Goal: Task Accomplishment & Management: Manage account settings

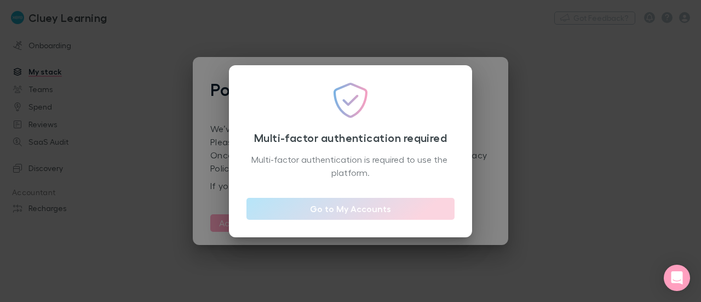
drag, startPoint x: 0, startPoint y: 0, endPoint x: 359, endPoint y: 206, distance: 414.4
click at [359, 206] on link "Go to My Accounts" at bounding box center [350, 209] width 208 height 22
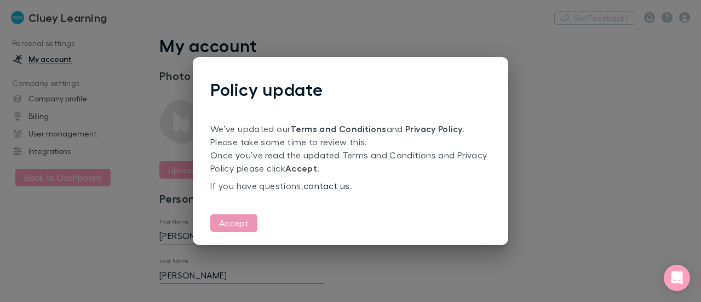
click at [232, 226] on button "Accept" at bounding box center [233, 223] width 47 height 18
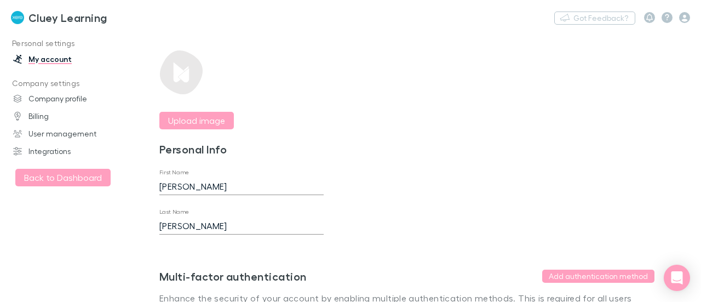
scroll to position [100, 0]
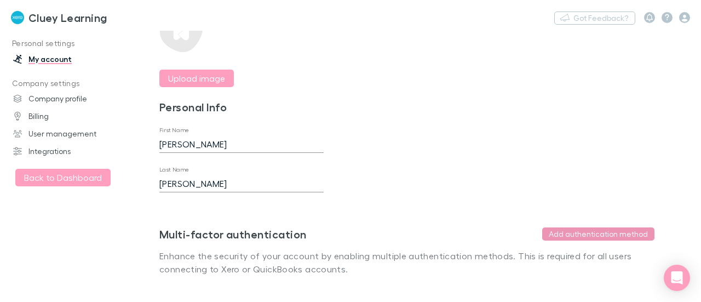
click at [606, 227] on button "Add authentication method" at bounding box center [598, 233] width 112 height 13
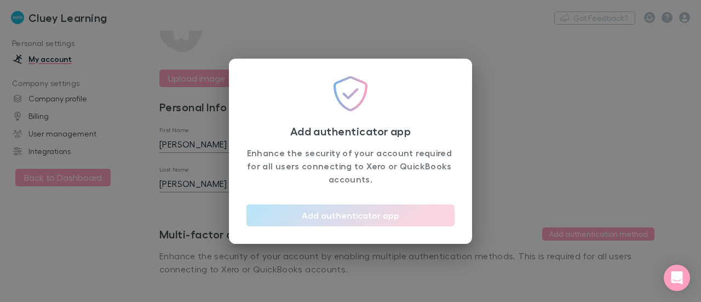
click at [395, 212] on button "Add authenticator app" at bounding box center [350, 215] width 208 height 22
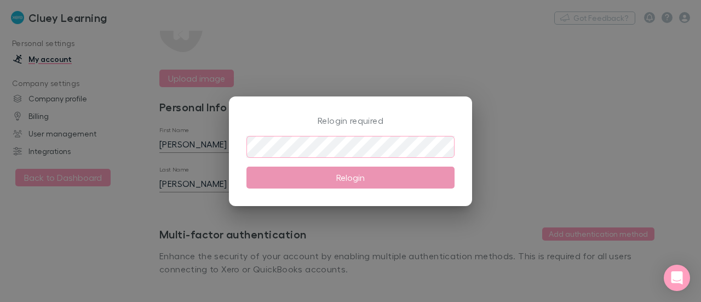
click at [347, 178] on button "Relogin" at bounding box center [350, 177] width 208 height 22
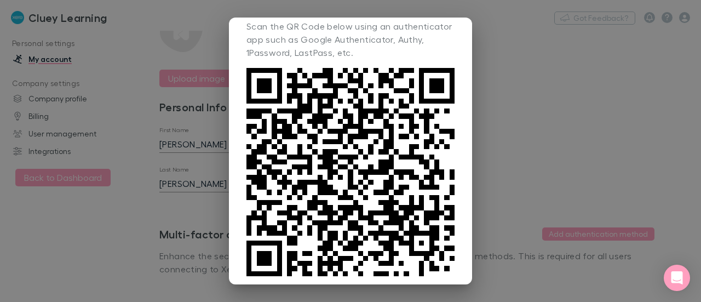
scroll to position [125, 0]
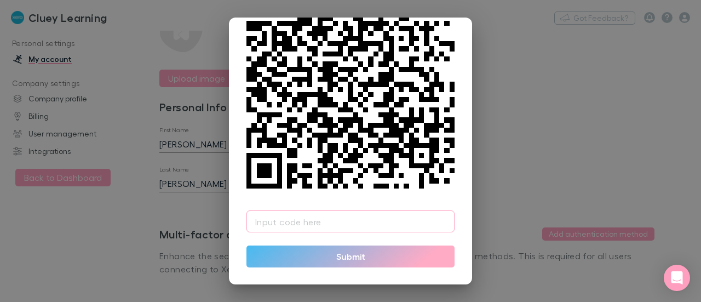
click at [338, 223] on input "text" at bounding box center [350, 221] width 208 height 22
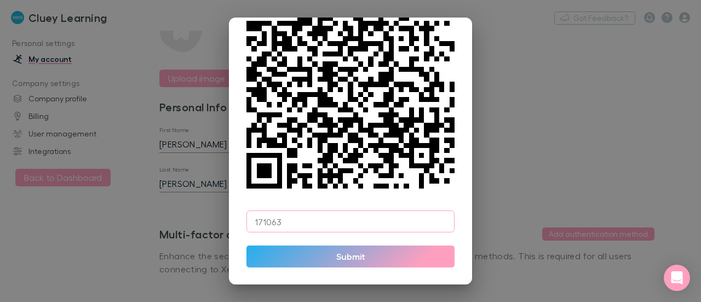
type input "171063"
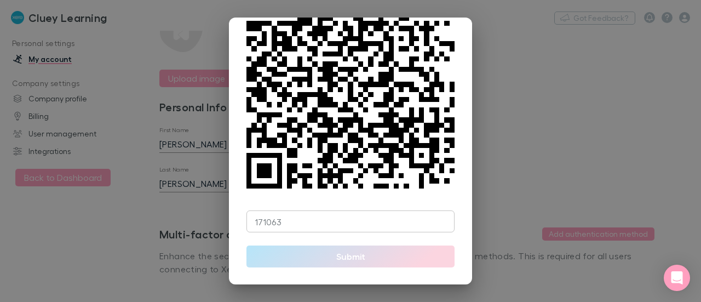
click at [348, 260] on button "Submit" at bounding box center [350, 256] width 208 height 22
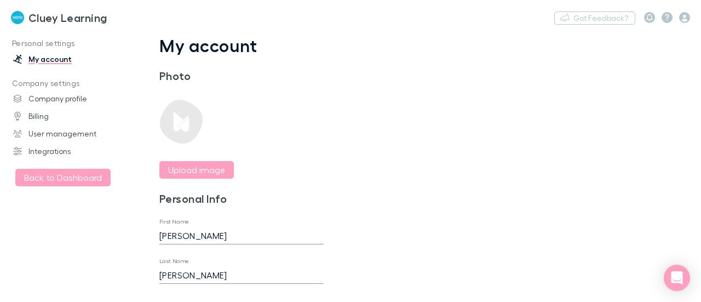
scroll to position [100, 0]
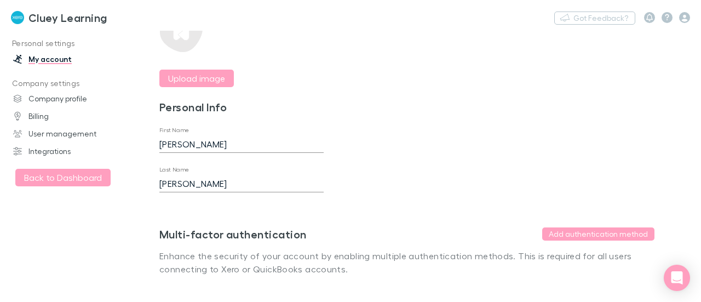
click at [44, 19] on h3 "Cluey Learning" at bounding box center [67, 17] width 78 height 13
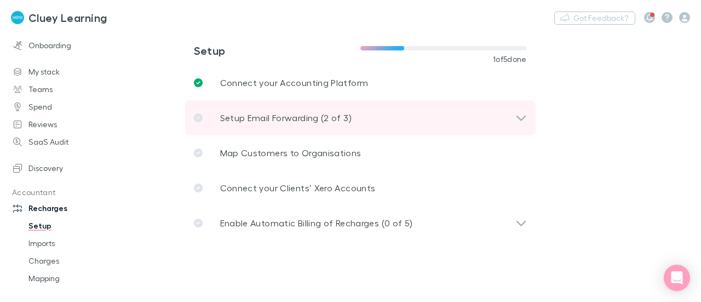
click at [511, 119] on div "Setup Email Forwarding (2 of 3)" at bounding box center [354, 117] width 321 height 13
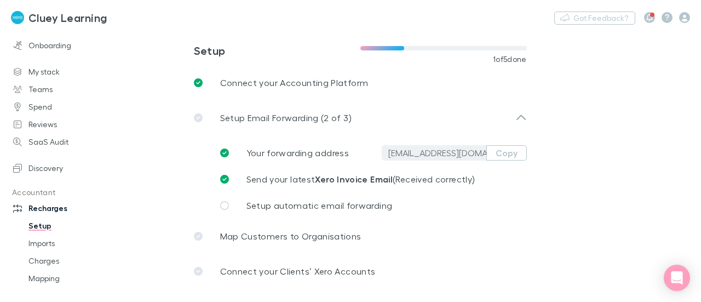
click at [62, 20] on h3 "Cluey Learning" at bounding box center [67, 17] width 78 height 13
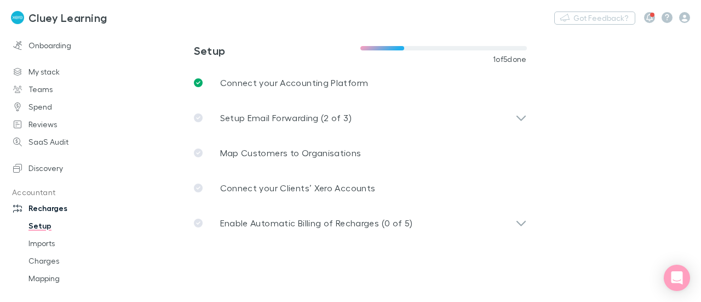
click at [62, 13] on h3 "Cluey Learning" at bounding box center [67, 17] width 78 height 13
click at [684, 14] on icon "button" at bounding box center [684, 17] width 11 height 11
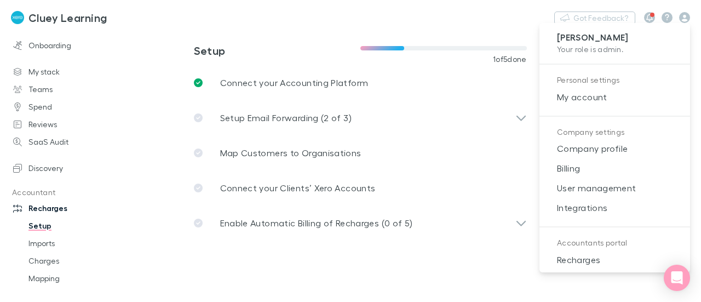
click at [309, 119] on div at bounding box center [350, 151] width 701 height 302
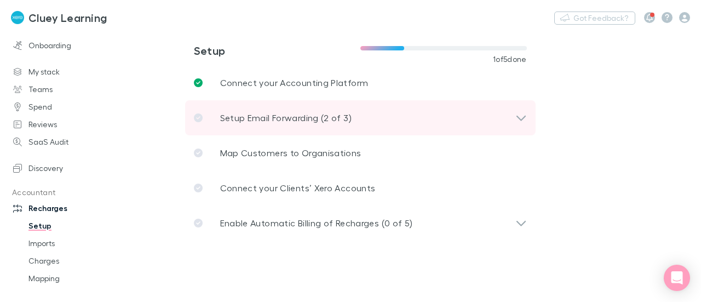
click at [521, 113] on icon at bounding box center [521, 117] width 12 height 13
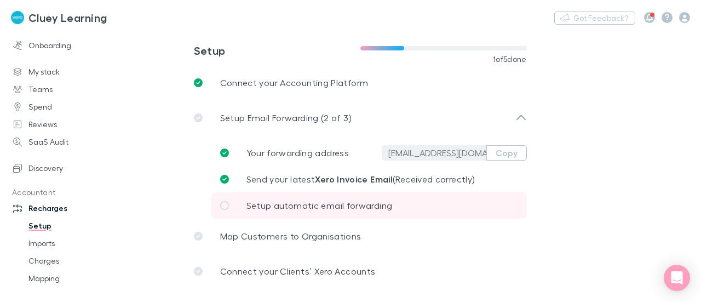
click at [308, 209] on span "Setup automatic email forwarding" at bounding box center [319, 205] width 146 height 10
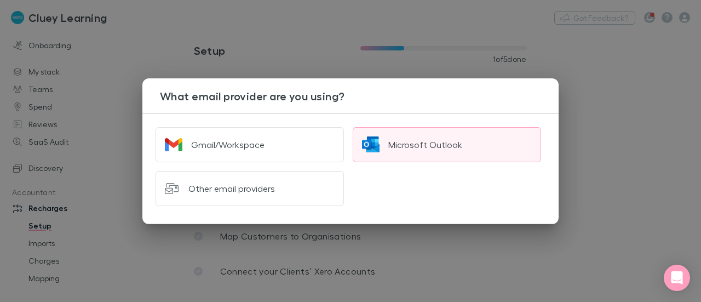
click at [443, 148] on div "Microsoft Outlook" at bounding box center [425, 144] width 74 height 11
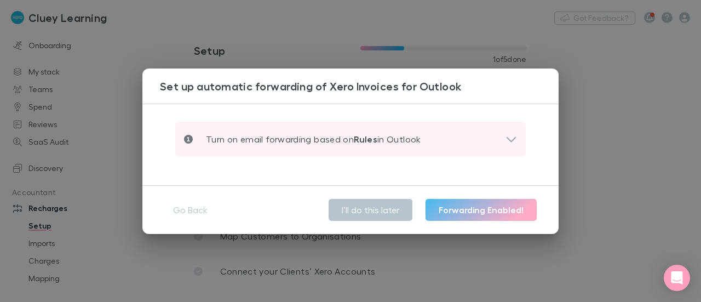
click at [517, 135] on div "Turn on email forwarding based on Rules in Outlook" at bounding box center [350, 139] width 350 height 35
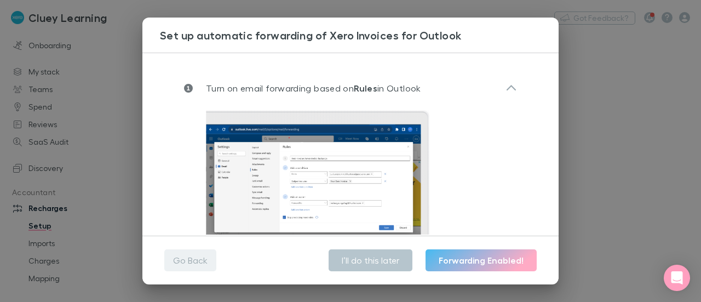
click at [192, 254] on button "Go Back" at bounding box center [190, 260] width 52 height 22
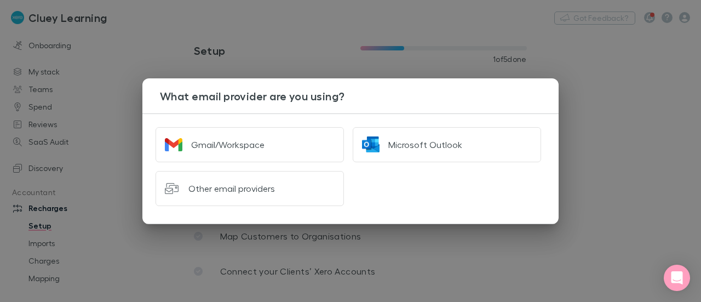
click at [621, 111] on div "What email provider are you using? Gmail/Workspace Microsoft Outlook Other emai…" at bounding box center [350, 151] width 701 height 302
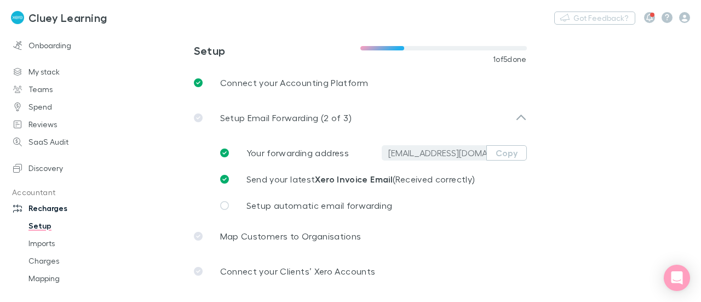
click at [439, 157] on input "[EMAIL_ADDRESS][DOMAIN_NAME]" at bounding box center [437, 152] width 98 height 11
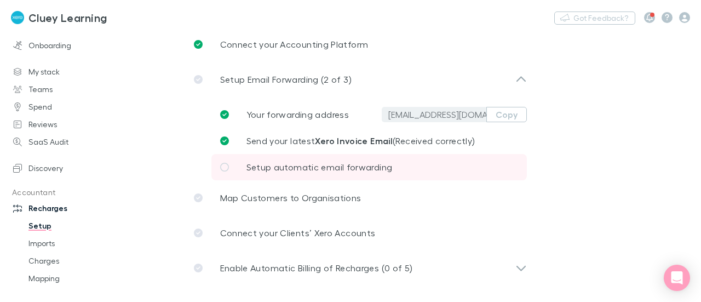
scroll to position [39, 0]
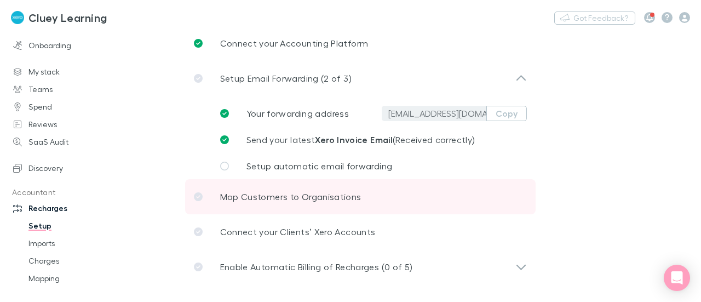
click at [279, 197] on p "Map Customers to Organisations" at bounding box center [290, 196] width 141 height 13
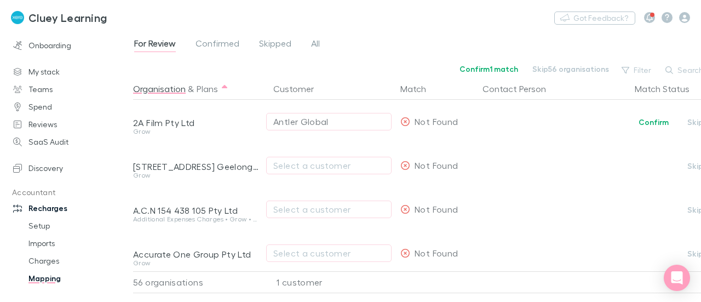
click at [68, 19] on h3 "Cluey Learning" at bounding box center [67, 17] width 78 height 13
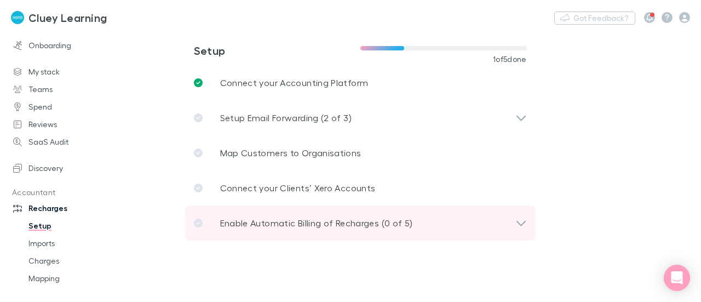
click at [523, 226] on icon at bounding box center [521, 222] width 12 height 13
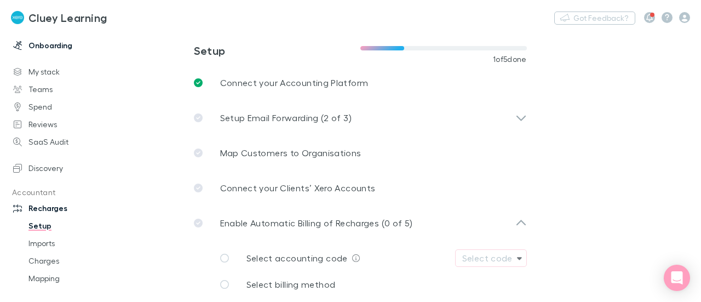
click at [37, 42] on link "Onboarding" at bounding box center [70, 46] width 137 height 18
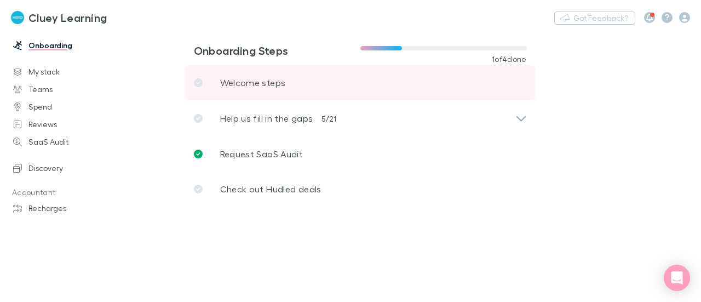
click at [257, 86] on p "Welcome steps" at bounding box center [253, 82] width 66 height 13
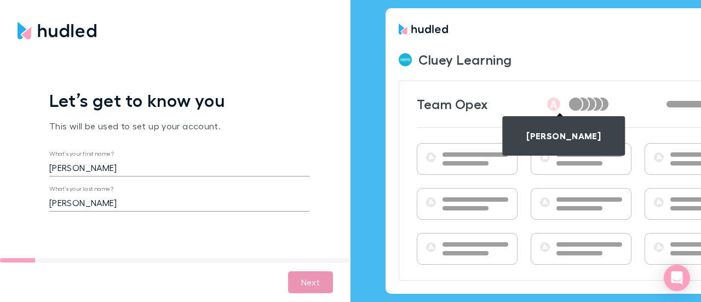
click at [300, 287] on button "Next" at bounding box center [310, 282] width 45 height 22
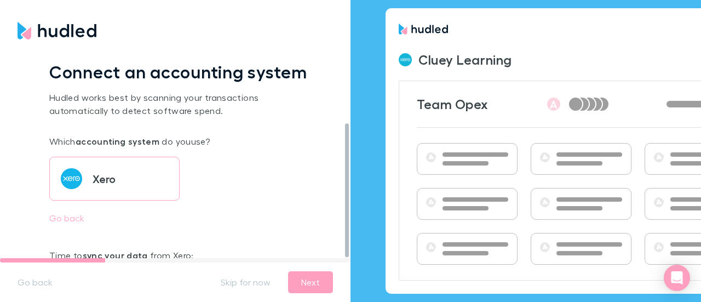
scroll to position [127, 0]
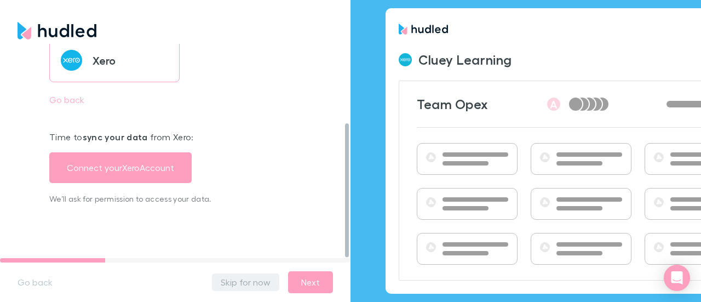
click at [255, 285] on button "Skip for now" at bounding box center [245, 282] width 67 height 18
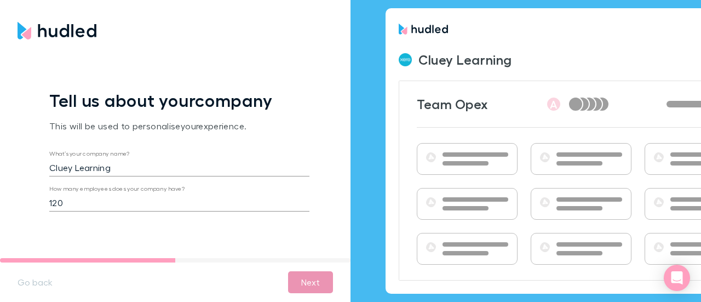
click at [304, 282] on button "Next" at bounding box center [310, 282] width 45 height 22
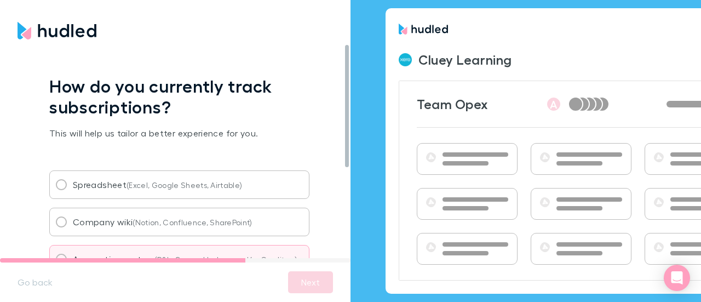
scroll to position [0, 0]
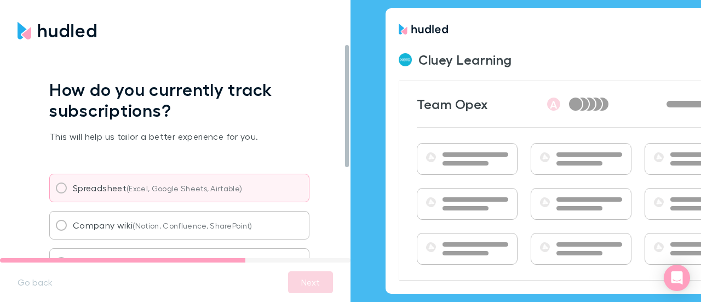
click at [91, 194] on label "Spreadsheet (Excel, Google Sheets, Airtable)" at bounding box center [179, 188] width 260 height 28
click at [73, 194] on input "Spreadsheet (Excel, Google Sheets, Airtable)" at bounding box center [61, 187] width 23 height 23
radio input "true"
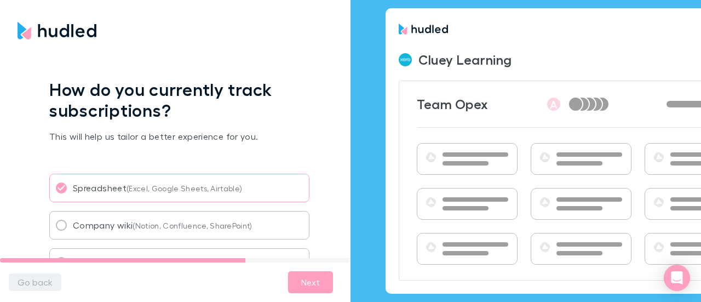
click at [37, 281] on button "Go back" at bounding box center [35, 282] width 53 height 18
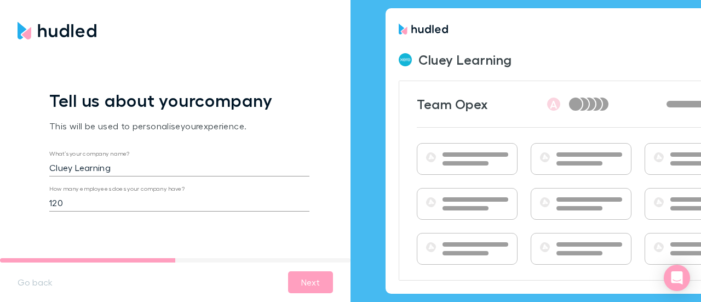
click at [37, 281] on button "Go back" at bounding box center [35, 282] width 53 height 18
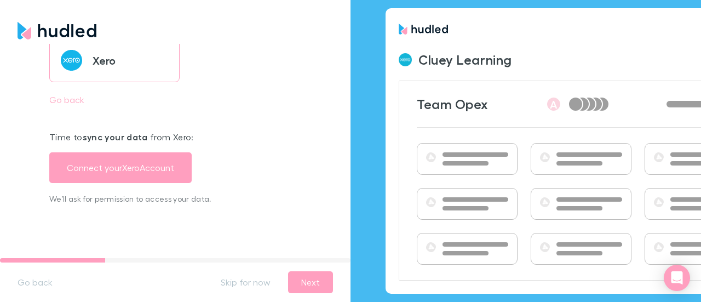
click at [37, 281] on button "Go back" at bounding box center [35, 282] width 53 height 18
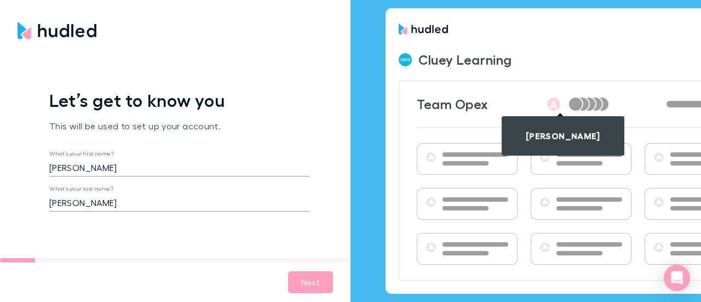
click at [55, 30] on img at bounding box center [57, 31] width 79 height 18
click at [307, 281] on button "Next" at bounding box center [310, 282] width 45 height 22
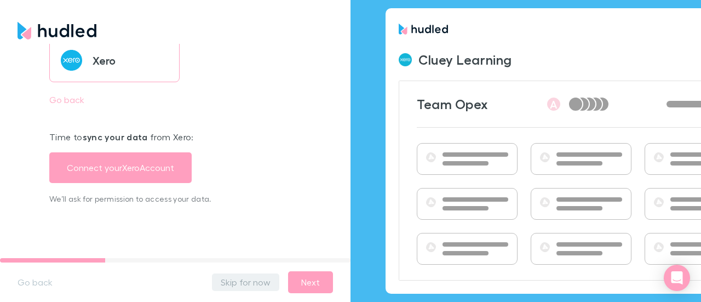
click at [246, 281] on button "Skip for now" at bounding box center [245, 282] width 67 height 18
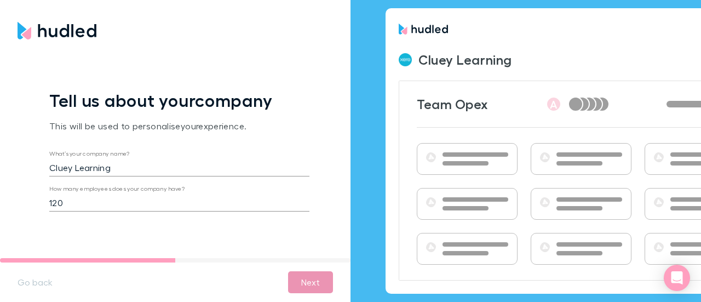
click at [301, 278] on button "Next" at bounding box center [310, 282] width 45 height 22
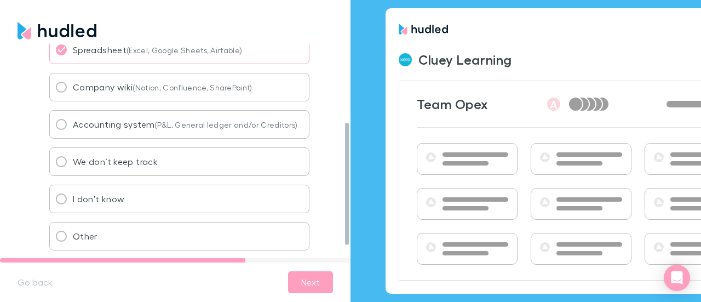
scroll to position [84, 0]
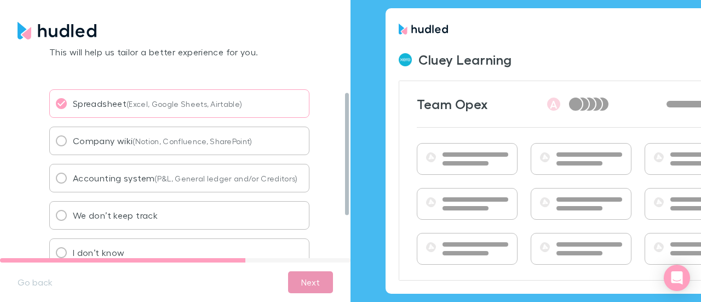
click at [313, 279] on button "Next" at bounding box center [310, 282] width 45 height 22
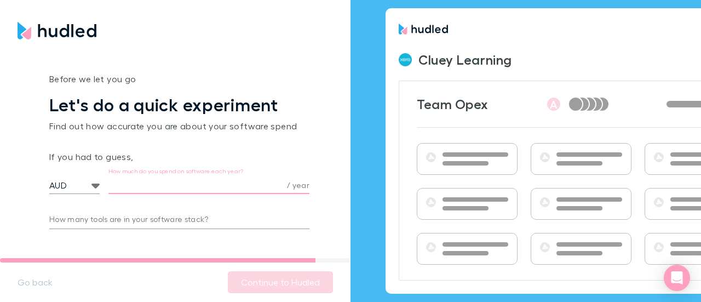
click at [171, 179] on input "How much do you spend on software each year?" at bounding box center [195, 185] width 174 height 18
type input "1,000,000"
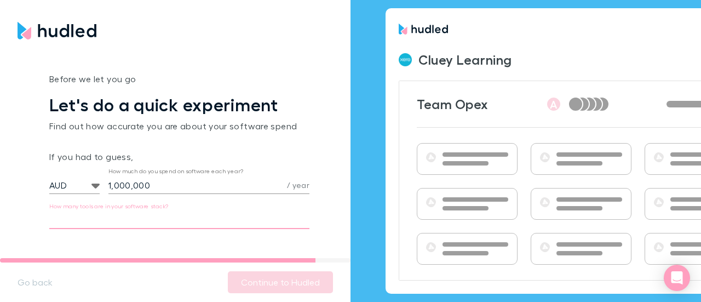
click at [145, 221] on input "How many tools are in your software stack?" at bounding box center [179, 220] width 260 height 18
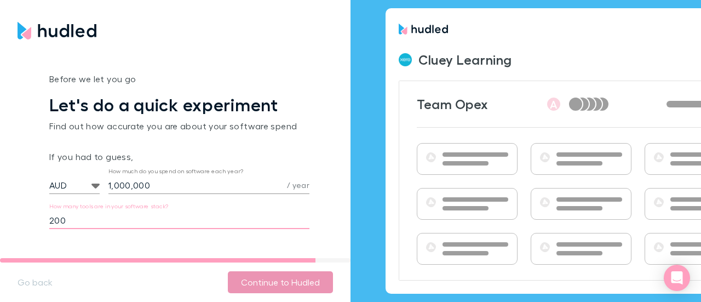
type input "200"
click at [285, 286] on button "Continue to Hudled" at bounding box center [280, 282] width 105 height 22
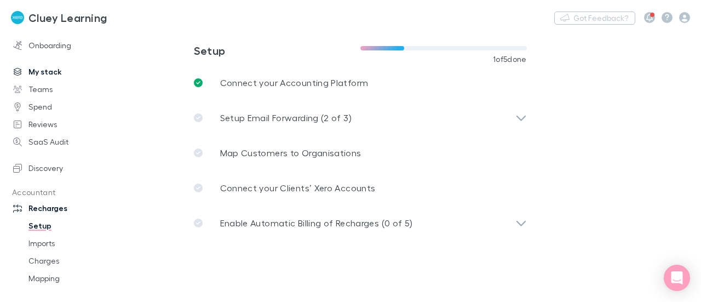
click at [43, 79] on link "My stack" at bounding box center [70, 72] width 137 height 18
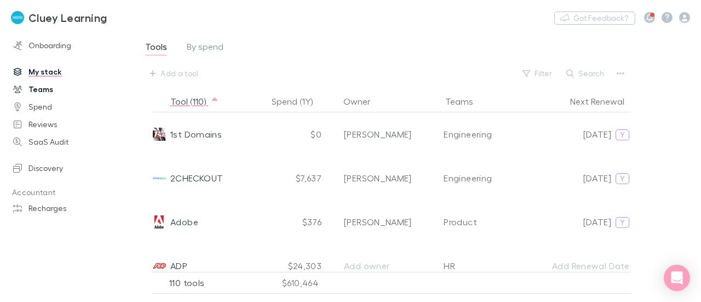
click at [43, 82] on link "Teams" at bounding box center [70, 90] width 137 height 18
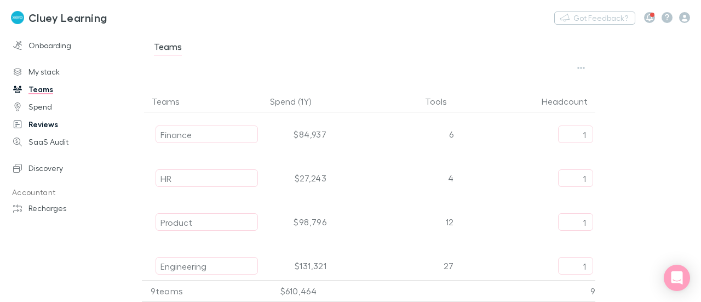
click at [49, 129] on link "Reviews" at bounding box center [70, 125] width 137 height 18
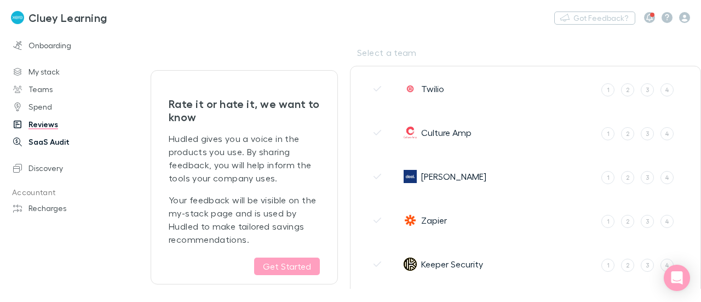
click at [46, 150] on link "SaaS Audit" at bounding box center [70, 142] width 137 height 18
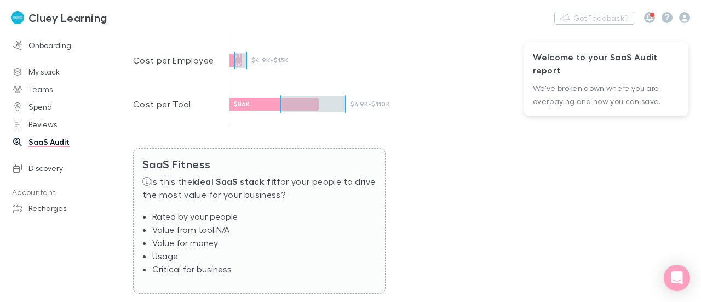
scroll to position [612, 0]
